Goal: Information Seeking & Learning: Learn about a topic

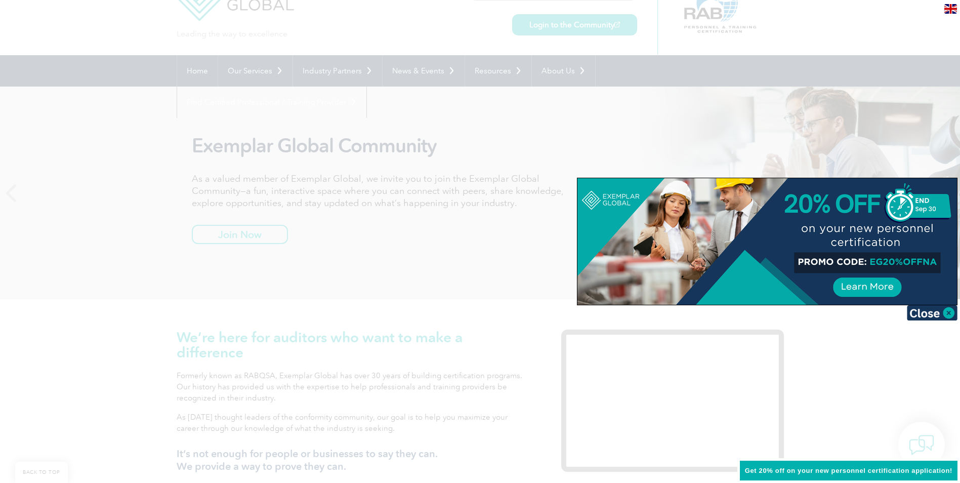
scroll to position [202, 0]
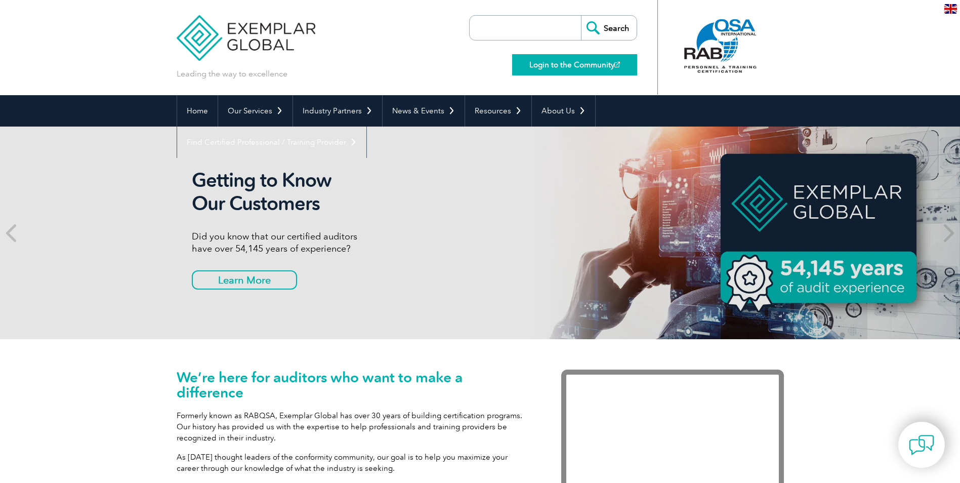
click at [602, 64] on link "Login to the Community" at bounding box center [574, 64] width 125 height 21
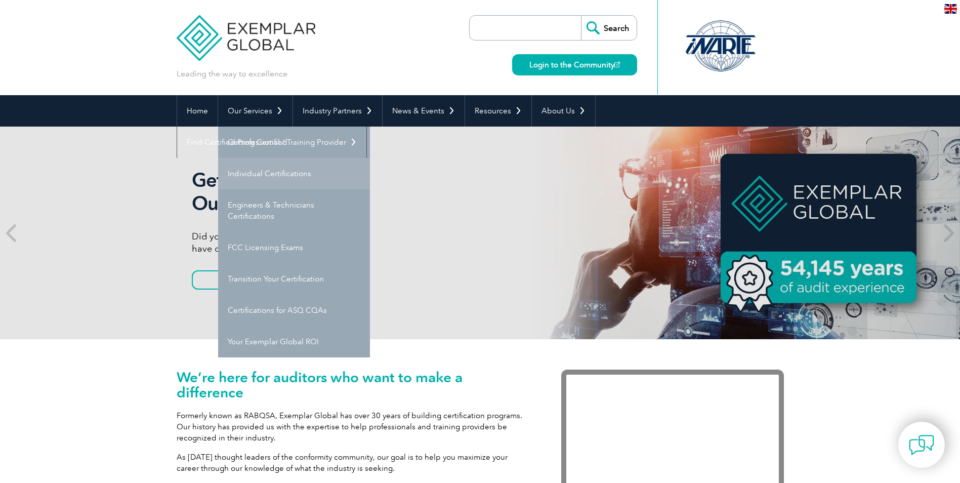
click at [271, 174] on link "Individual Certifications" at bounding box center [294, 173] width 152 height 31
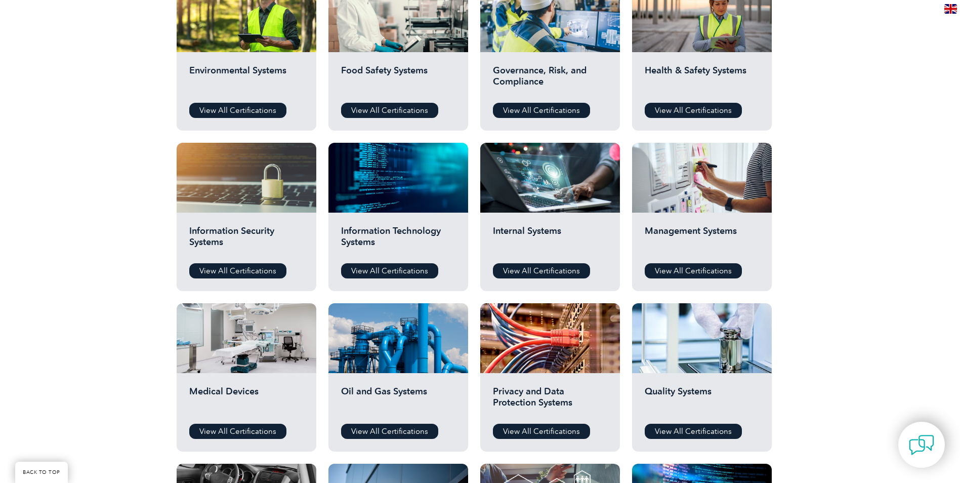
scroll to position [253, 0]
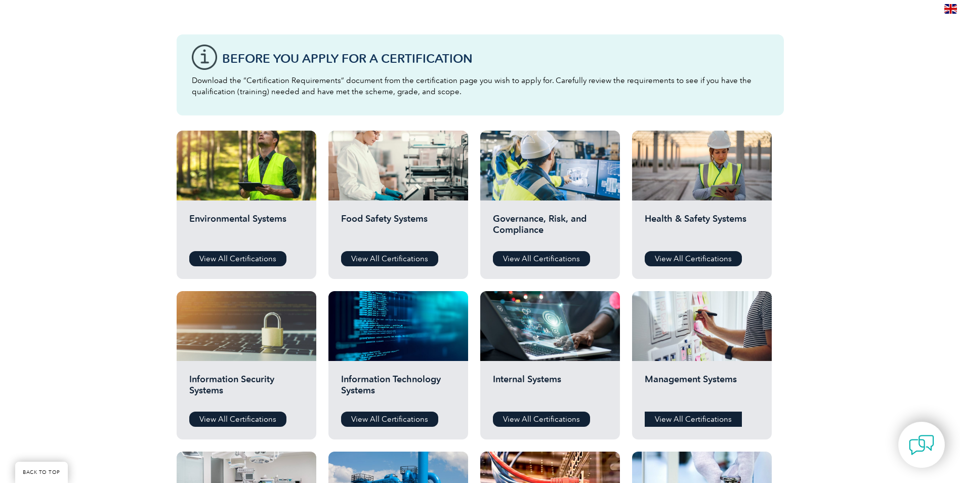
click at [694, 421] on link "View All Certifications" at bounding box center [693, 419] width 97 height 15
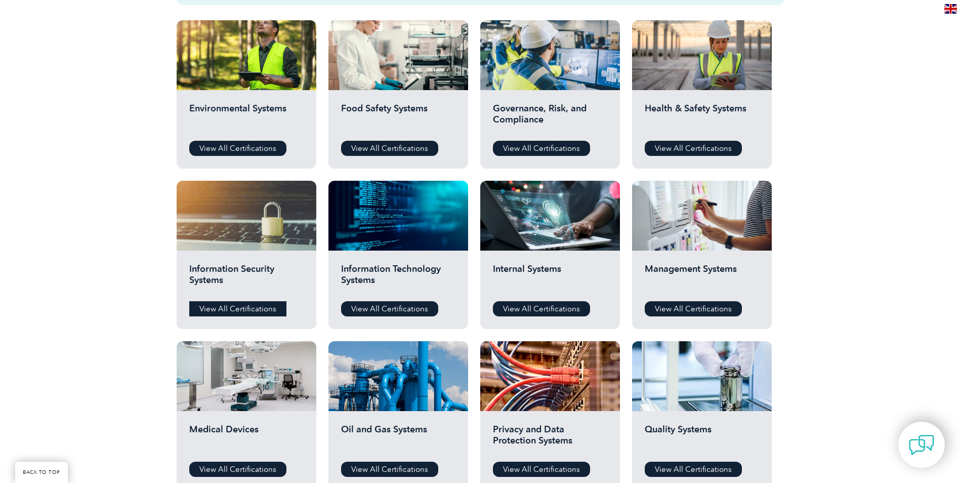
scroll to position [304, 0]
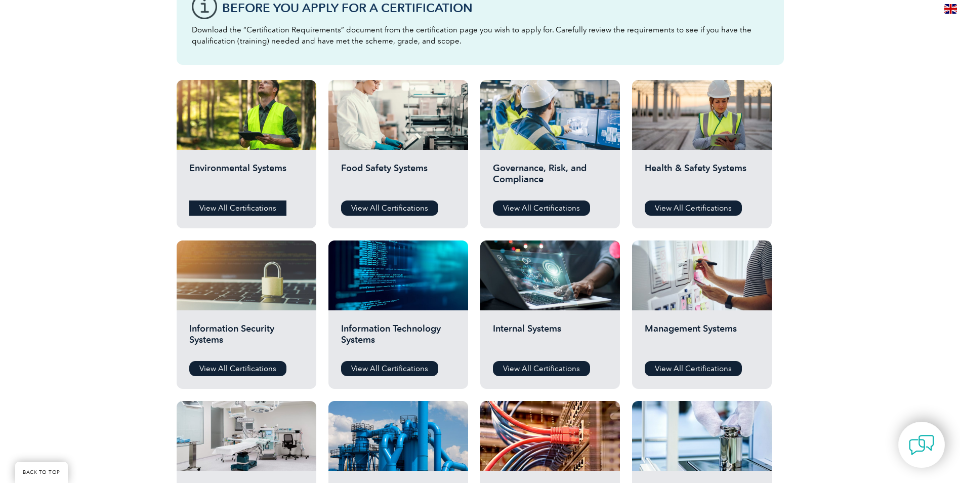
click at [226, 208] on link "View All Certifications" at bounding box center [237, 207] width 97 height 15
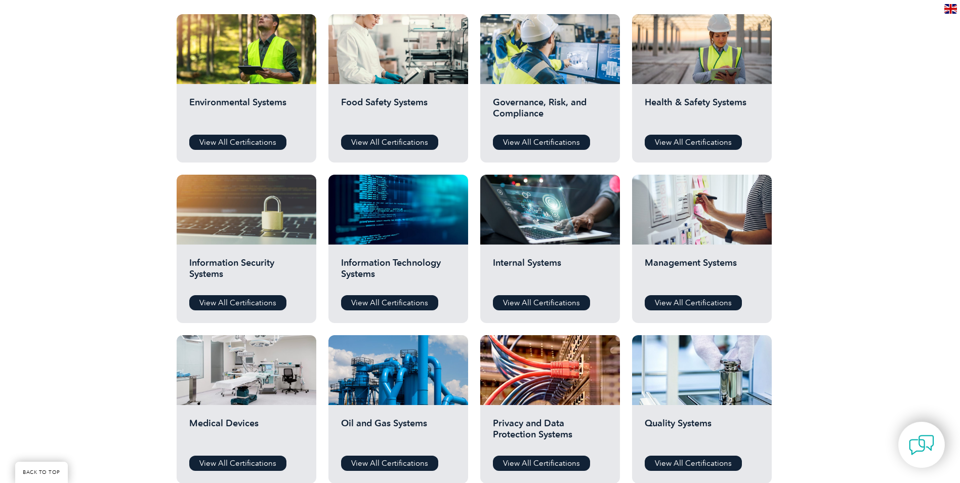
scroll to position [354, 0]
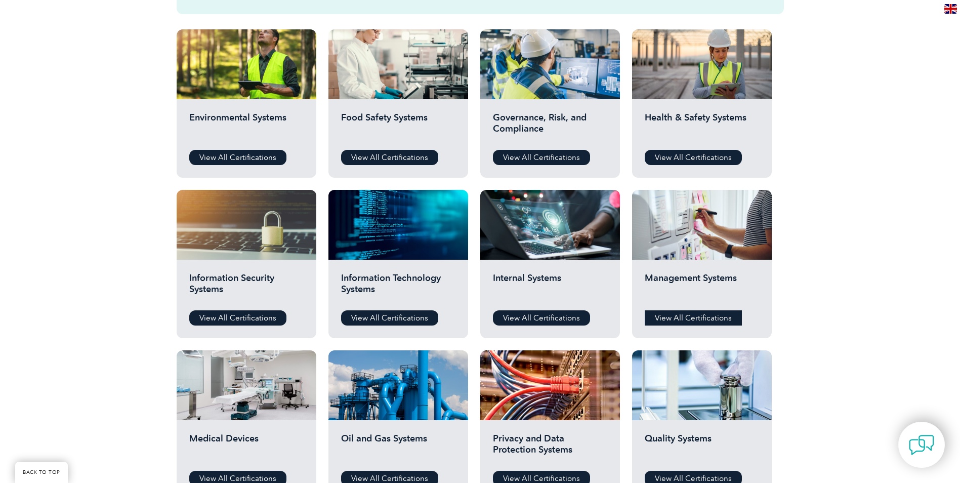
click at [691, 320] on link "View All Certifications" at bounding box center [693, 317] width 97 height 15
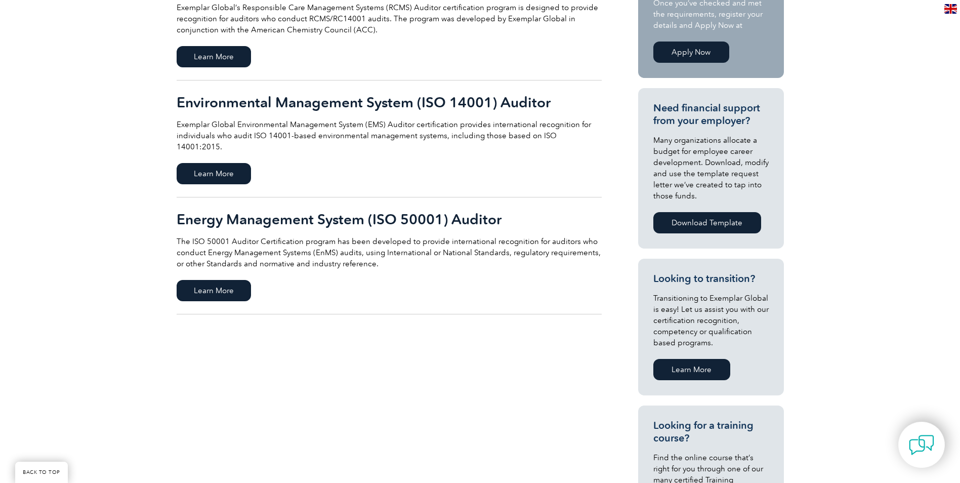
scroll to position [152, 0]
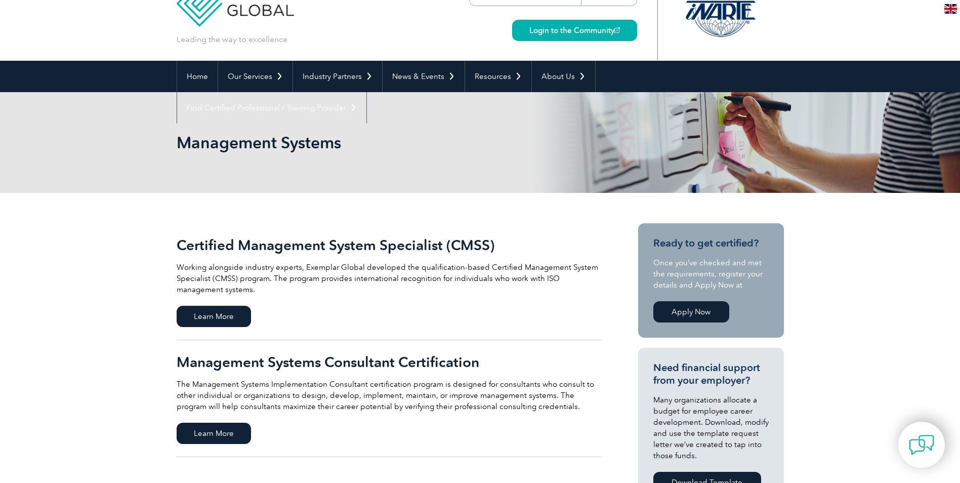
scroll to position [101, 0]
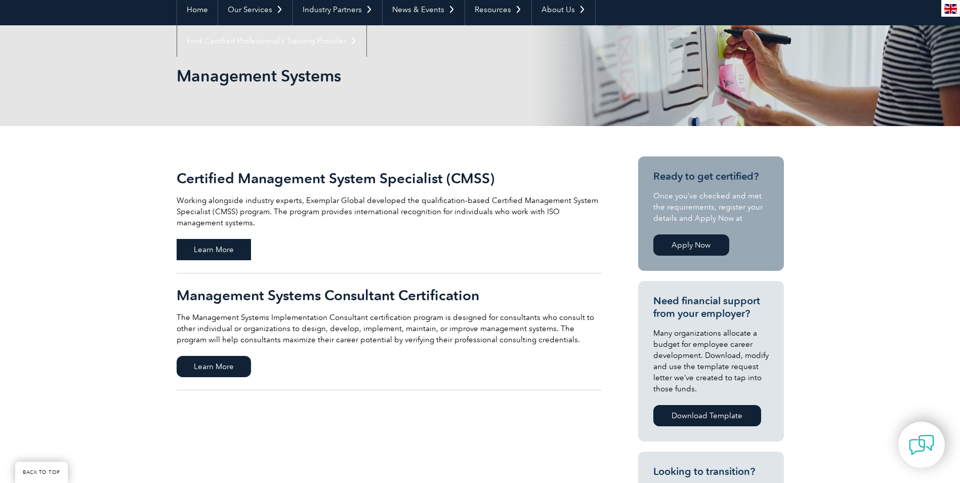
click at [208, 244] on span "Learn More" at bounding box center [214, 249] width 74 height 21
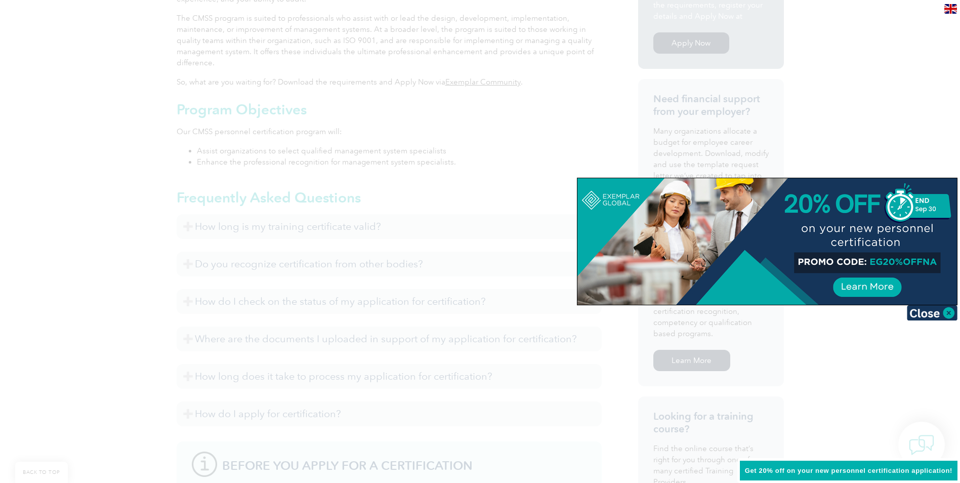
scroll to position [407, 0]
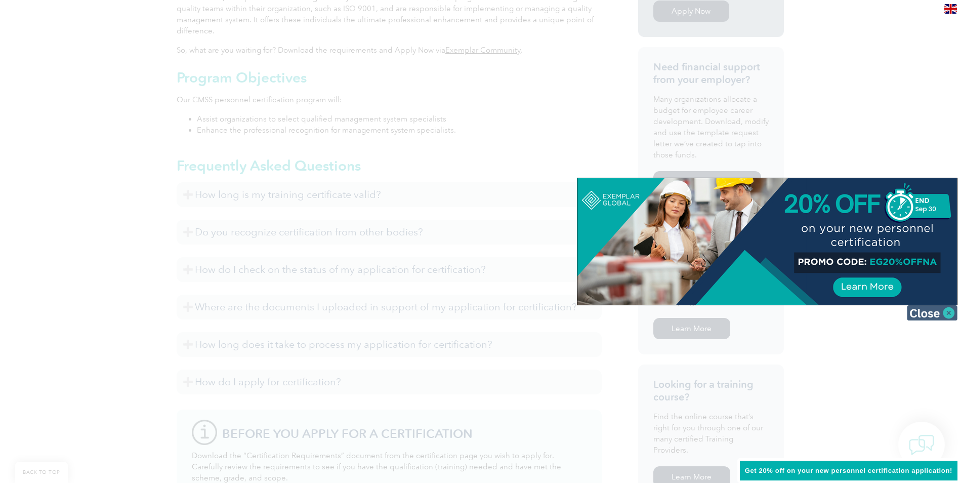
click at [947, 314] on img at bounding box center [932, 312] width 51 height 15
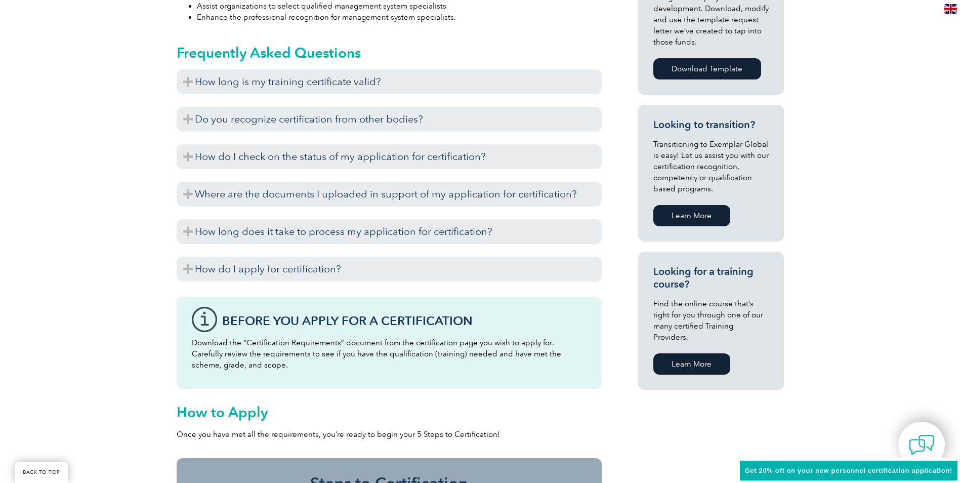
scroll to position [508, 0]
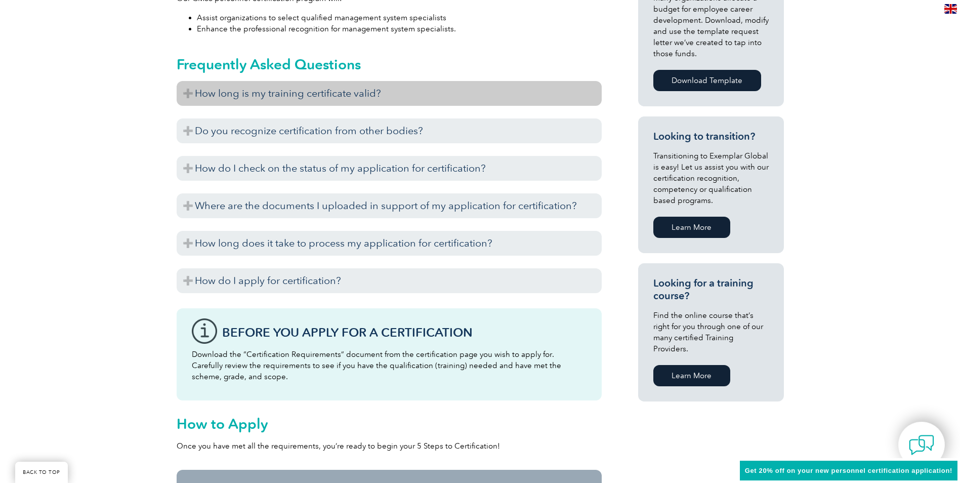
click at [188, 95] on h3 "How long is my training certificate valid?" at bounding box center [389, 93] width 425 height 25
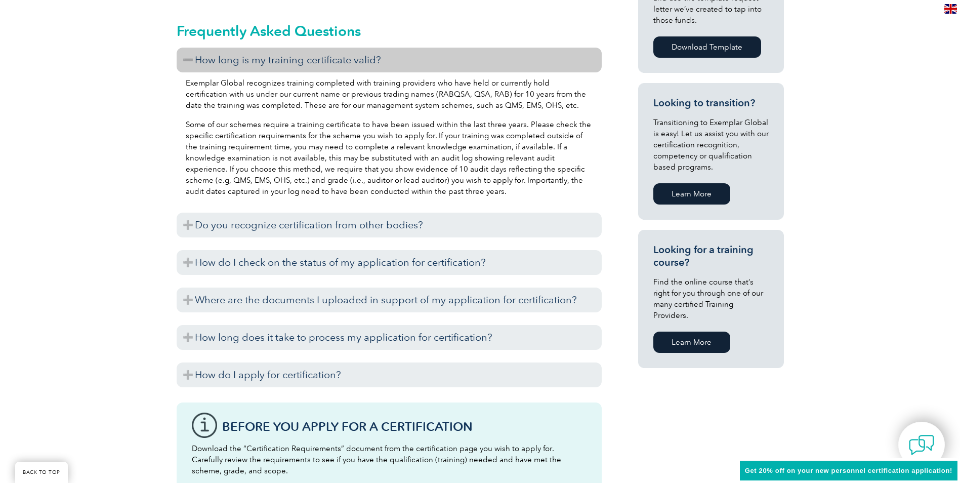
scroll to position [610, 0]
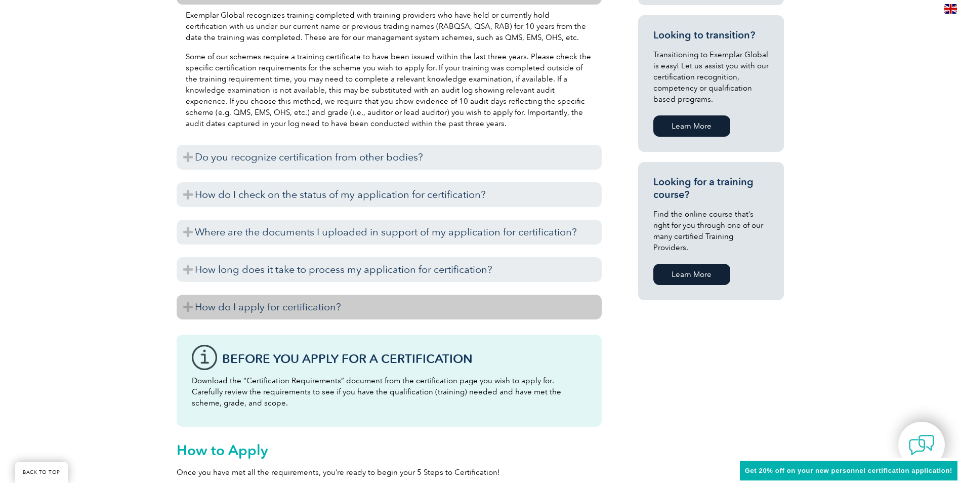
click at [188, 307] on h3 "How do I apply for certification?" at bounding box center [389, 307] width 425 height 25
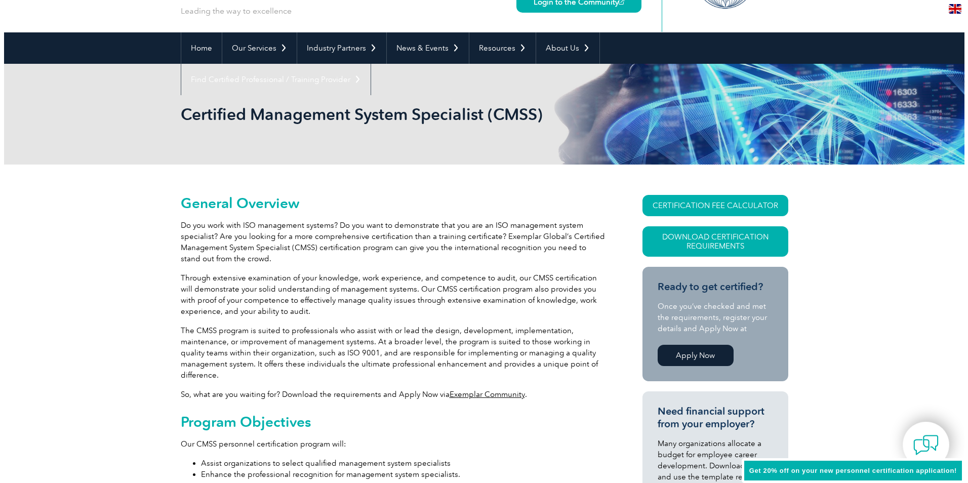
scroll to position [53, 0]
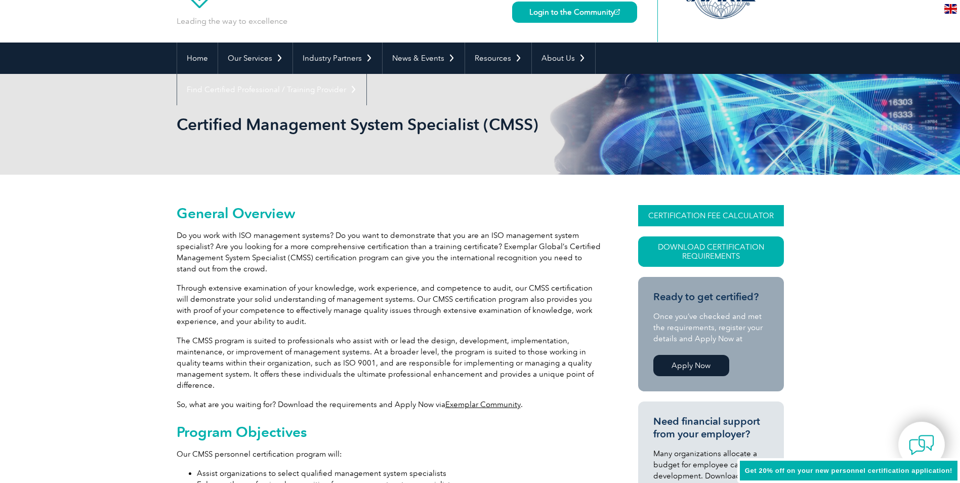
click at [702, 214] on link "CERTIFICATION FEE CALCULATOR" at bounding box center [711, 215] width 146 height 21
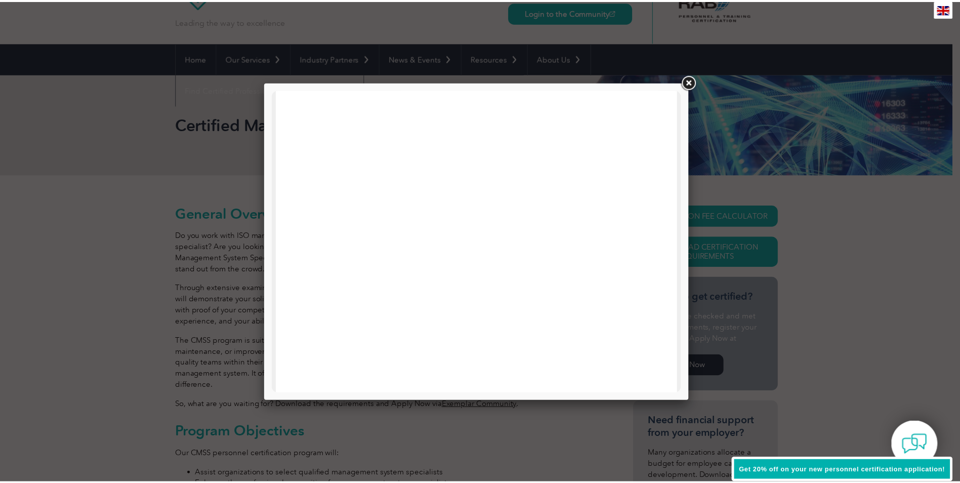
scroll to position [156, 0]
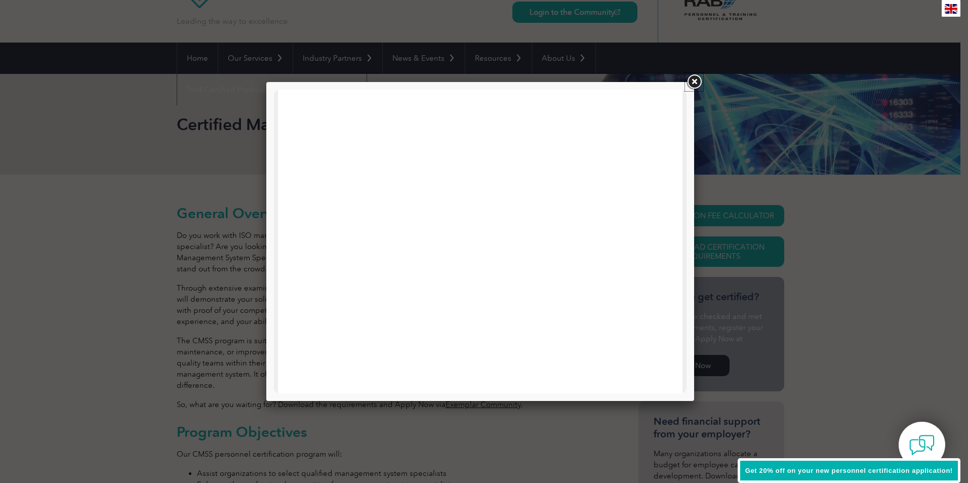
click at [696, 79] on link at bounding box center [694, 82] width 18 height 18
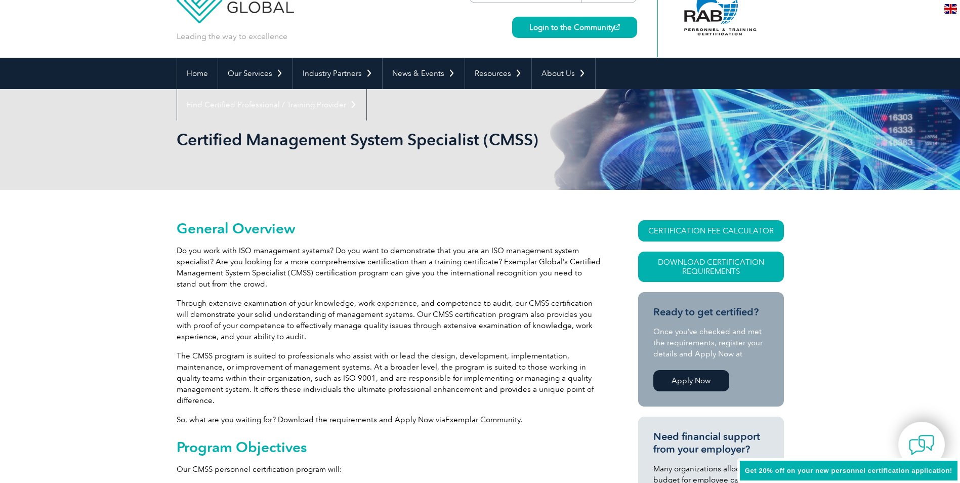
scroll to position [0, 0]
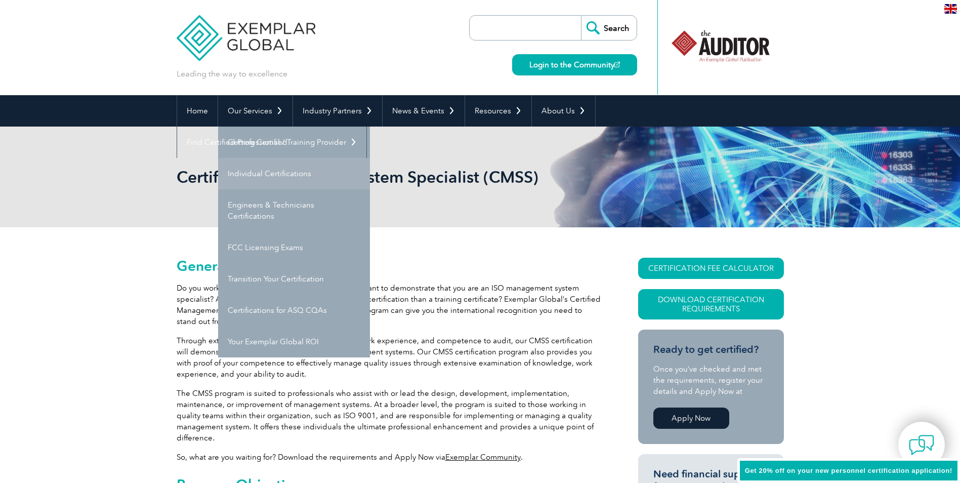
click at [263, 178] on link "Individual Certifications" at bounding box center [294, 173] width 152 height 31
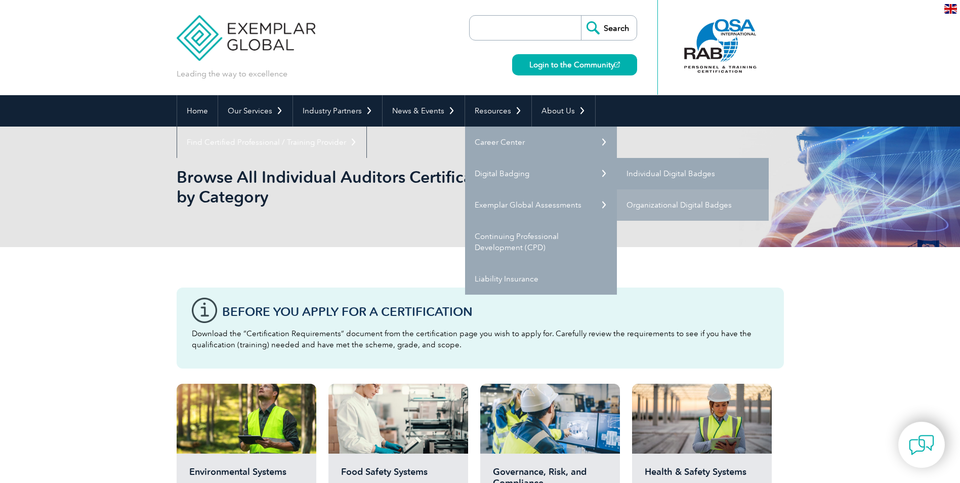
click at [664, 172] on link "Individual Digital Badges" at bounding box center [693, 173] width 152 height 31
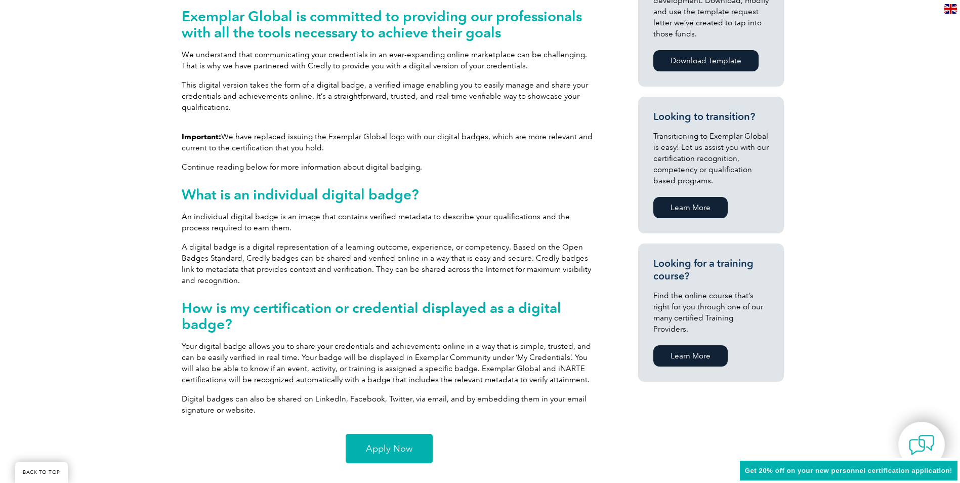
scroll to position [496, 0]
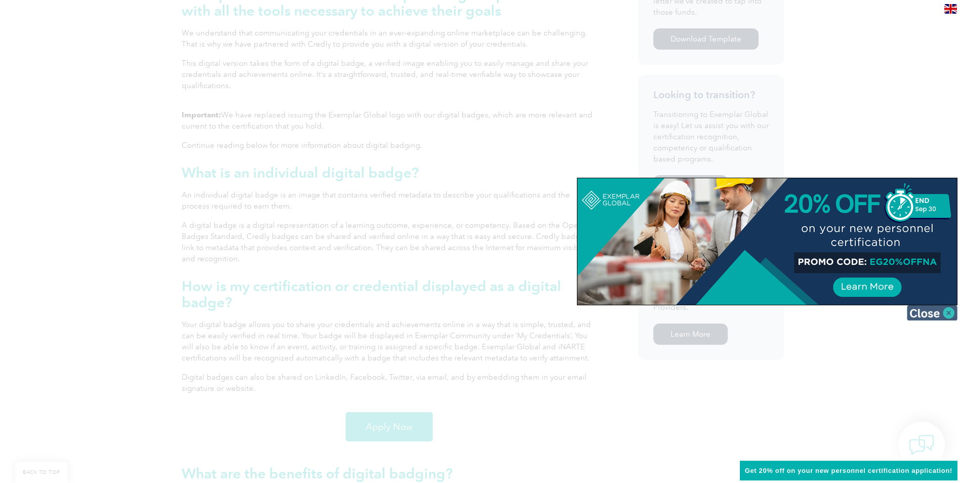
click at [953, 315] on img at bounding box center [932, 312] width 51 height 15
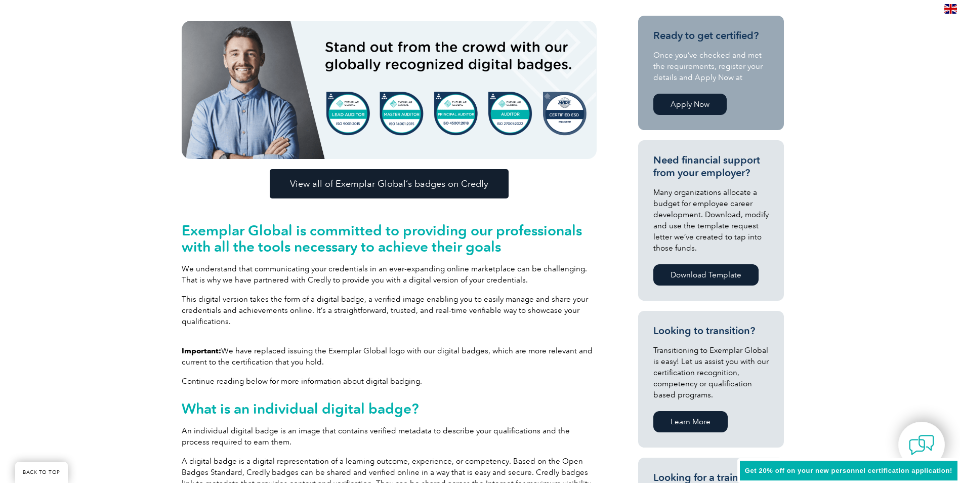
scroll to position [242, 0]
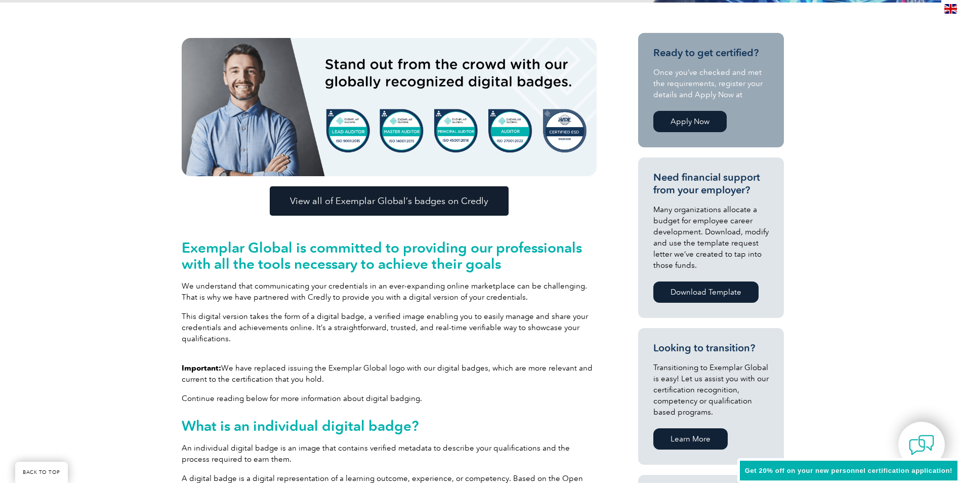
click at [432, 202] on span "View all of Exemplar Global’s badges on Credly" at bounding box center [389, 200] width 198 height 9
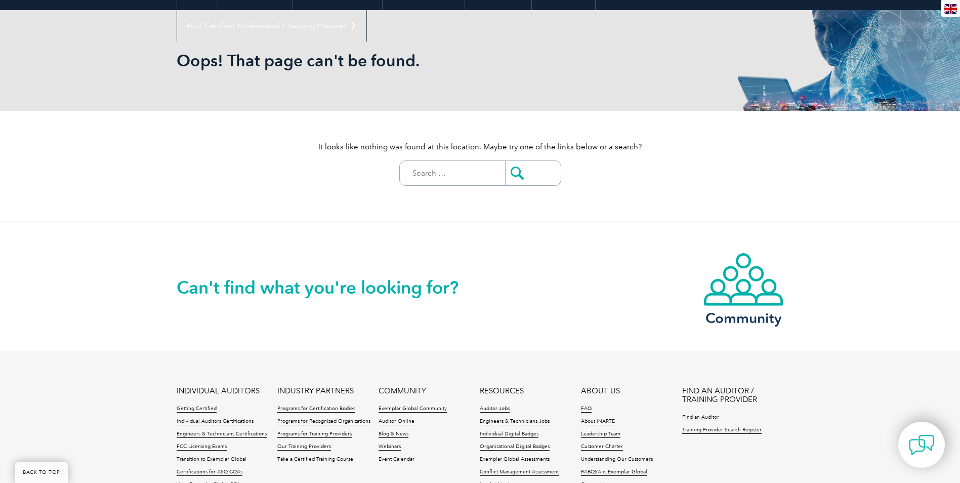
scroll to position [152, 0]
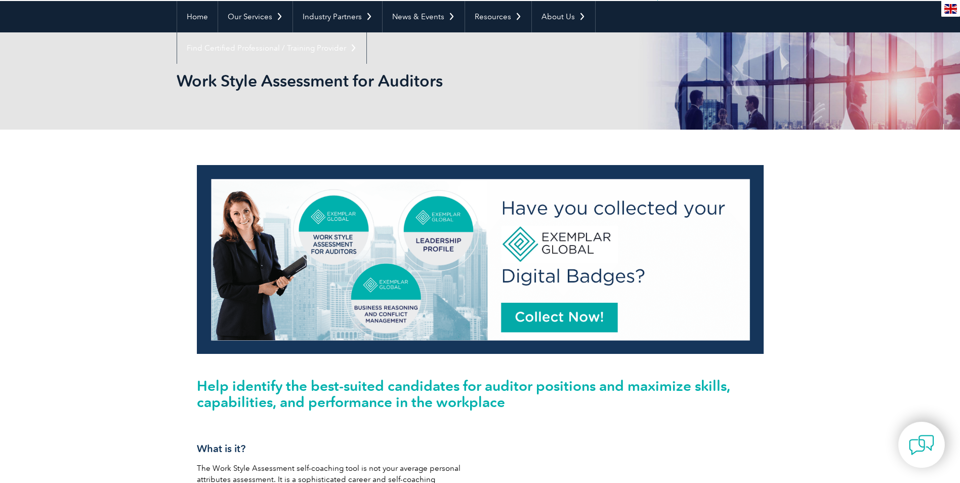
scroll to position [51, 0]
